Goal: Information Seeking & Learning: Learn about a topic

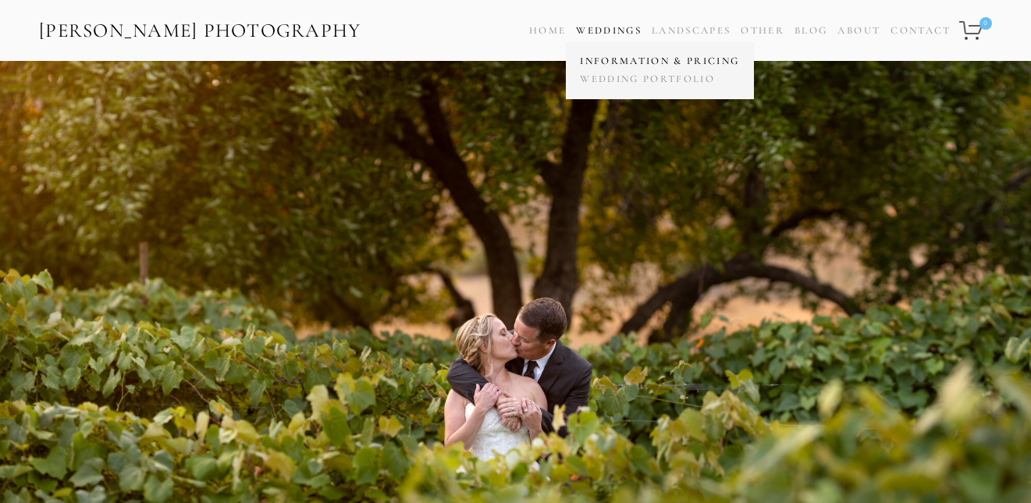
click at [601, 59] on link "Information & Pricing" at bounding box center [659, 61] width 167 height 18
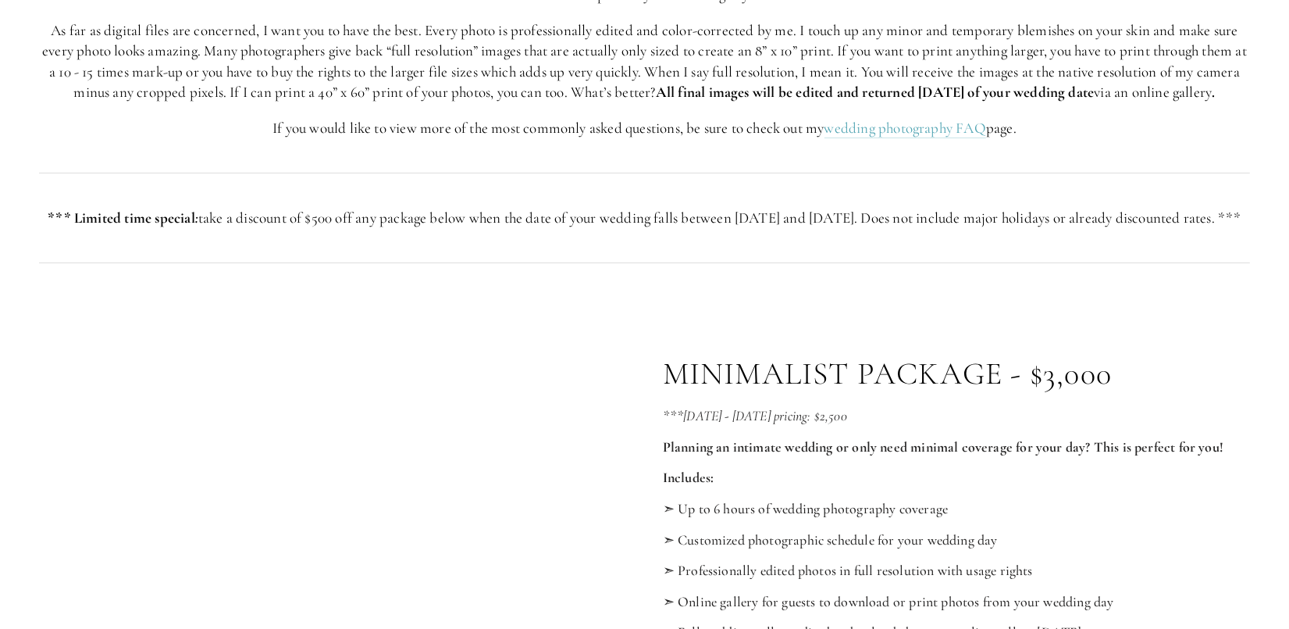
scroll to position [314, 0]
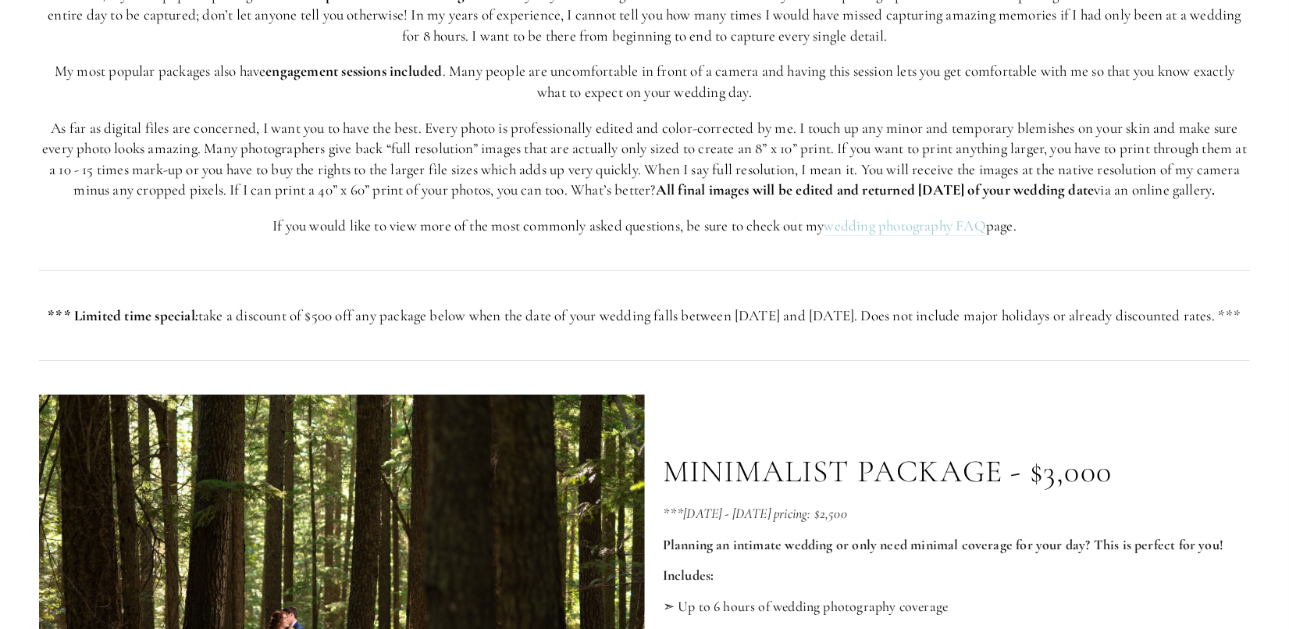
click at [909, 236] on link "wedding photography FAQ" at bounding box center [906, 226] width 162 height 20
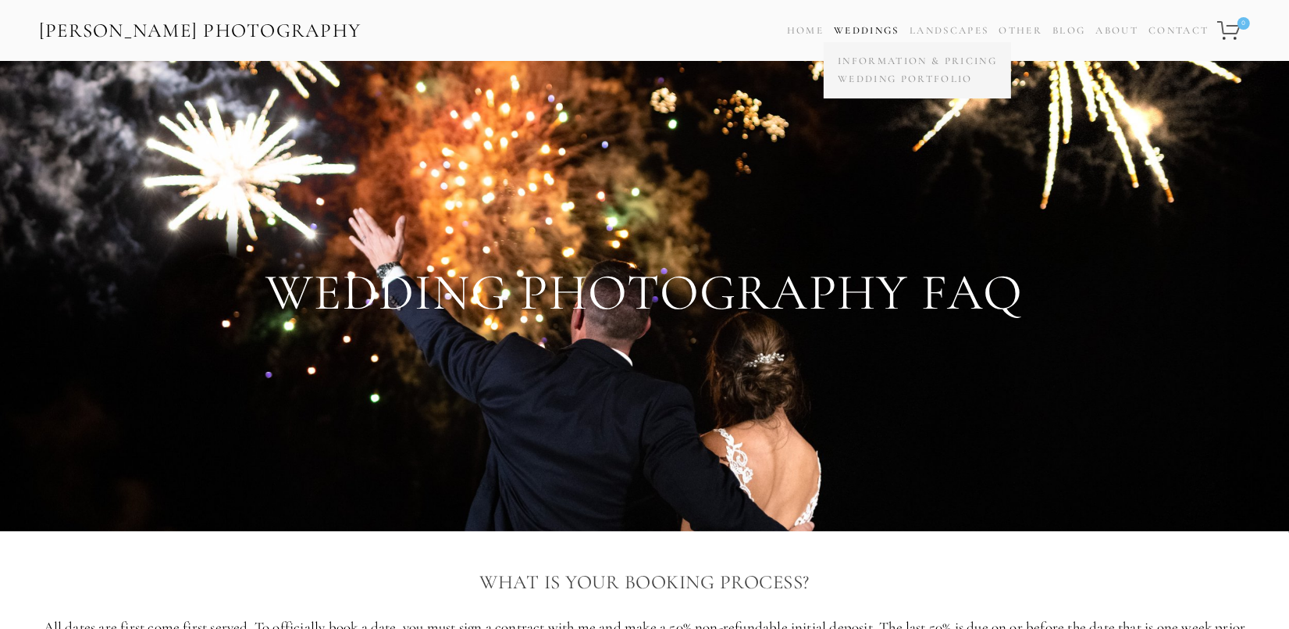
click at [855, 33] on link "Weddings" at bounding box center [867, 30] width 66 height 12
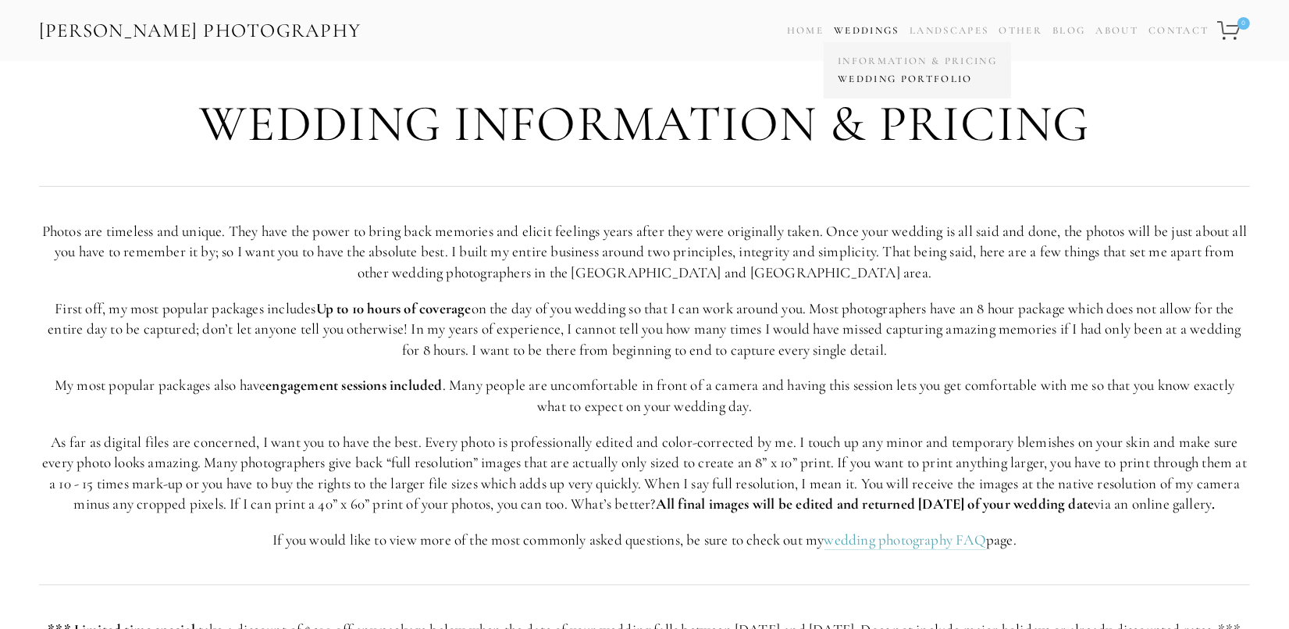
click at [860, 74] on link "Wedding Portfolio" at bounding box center [917, 79] width 167 height 18
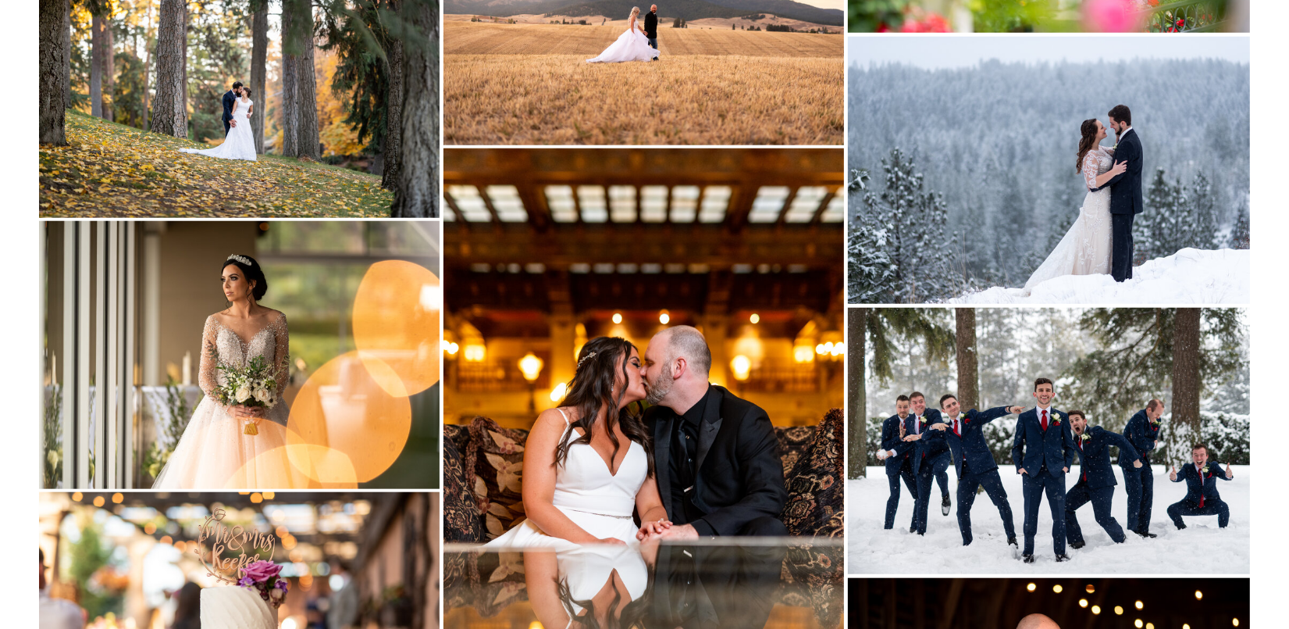
scroll to position [12981, 0]
